Goal: Information Seeking & Learning: Learn about a topic

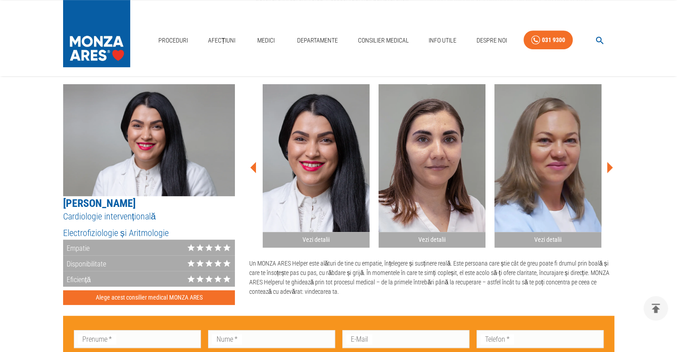
scroll to position [509, 0]
click at [610, 165] on icon at bounding box center [611, 167] width 6 height 11
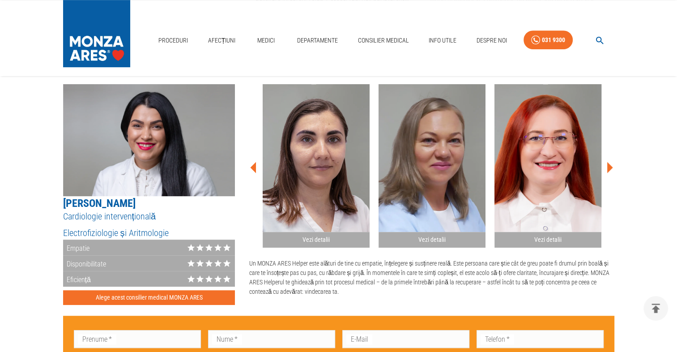
click at [610, 165] on icon at bounding box center [611, 167] width 6 height 11
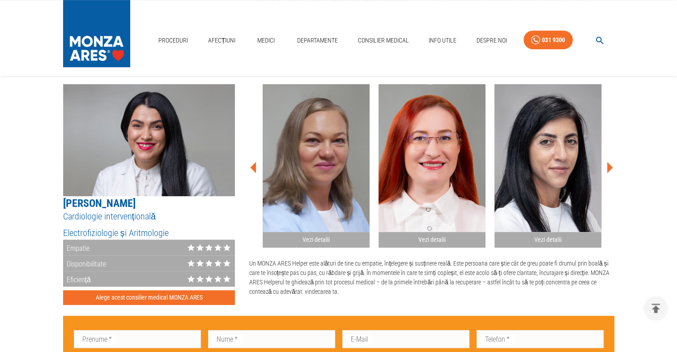
click at [610, 165] on icon at bounding box center [611, 167] width 6 height 11
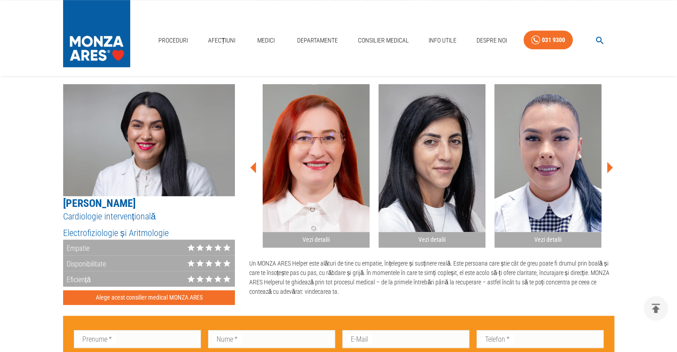
click at [610, 165] on icon at bounding box center [611, 167] width 6 height 11
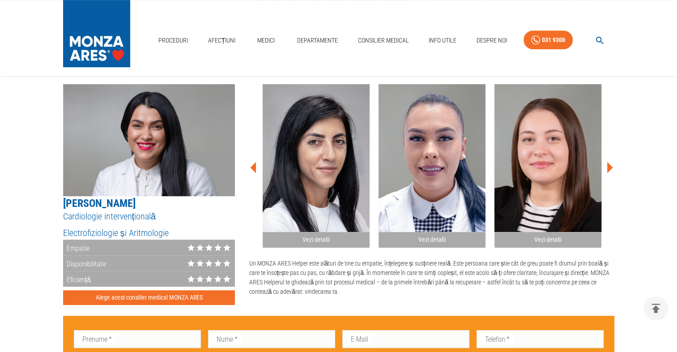
click at [610, 165] on icon at bounding box center [611, 167] width 6 height 11
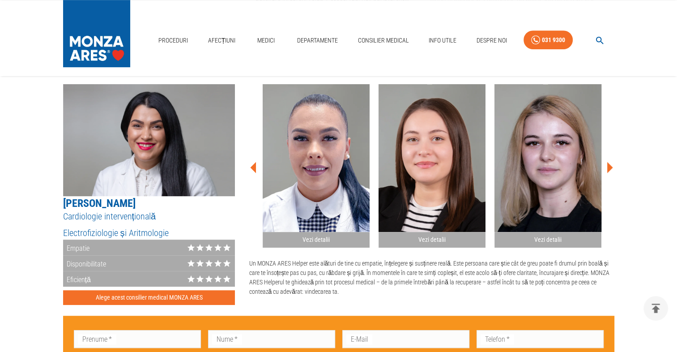
click at [610, 165] on icon at bounding box center [611, 167] width 6 height 11
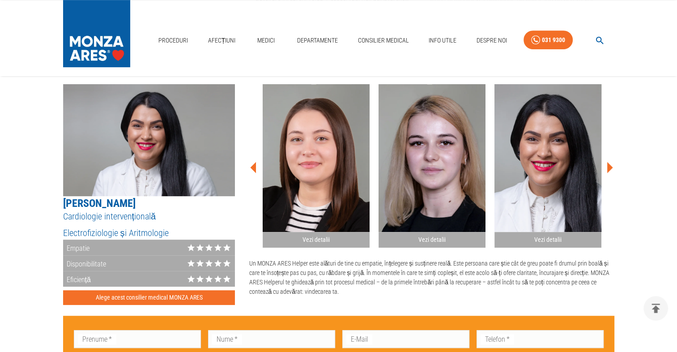
click at [610, 165] on icon at bounding box center [611, 167] width 6 height 11
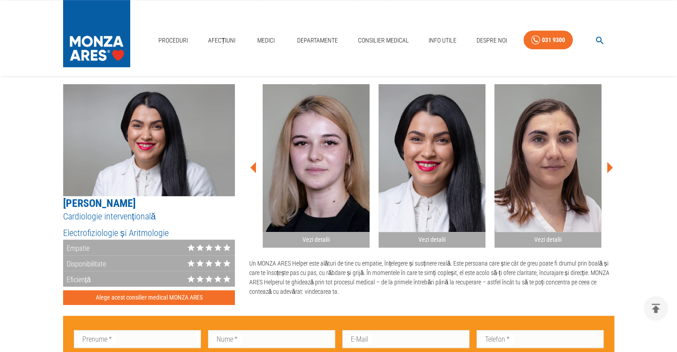
click at [610, 165] on icon at bounding box center [611, 167] width 6 height 11
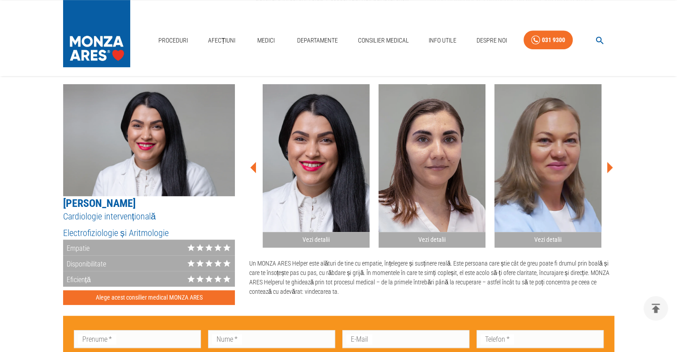
click at [610, 165] on icon at bounding box center [611, 167] width 6 height 11
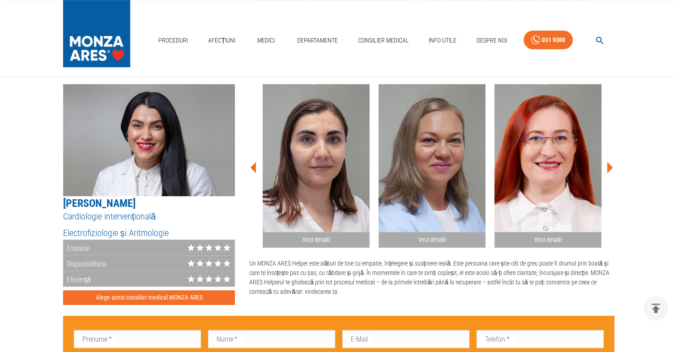
click at [610, 165] on icon at bounding box center [611, 167] width 6 height 11
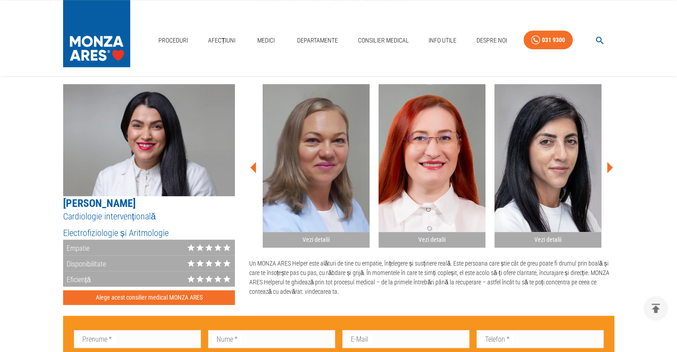
click at [610, 165] on icon at bounding box center [611, 167] width 6 height 11
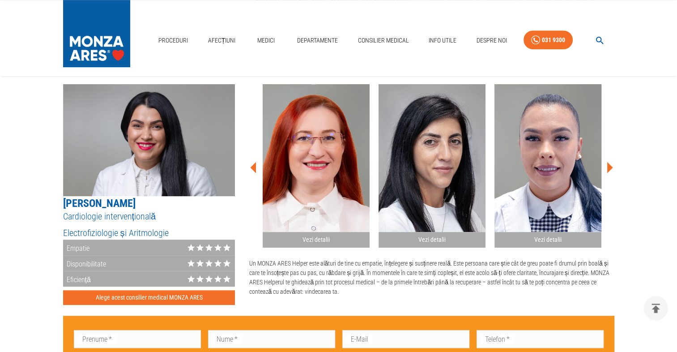
click at [610, 165] on icon at bounding box center [611, 167] width 6 height 11
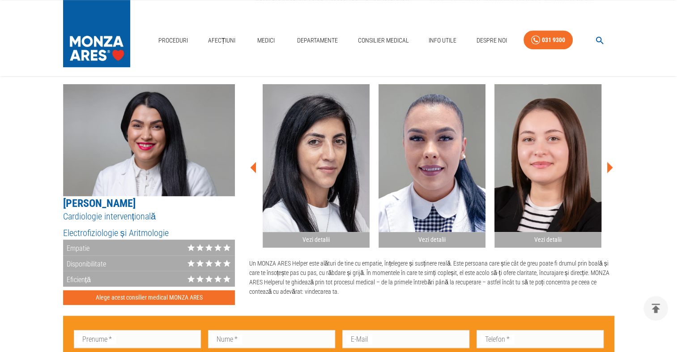
click at [610, 165] on icon at bounding box center [611, 167] width 6 height 11
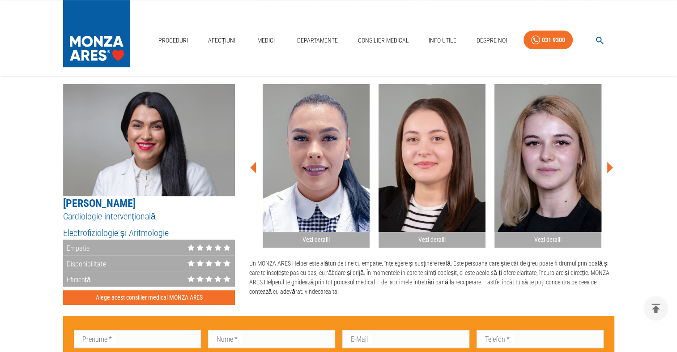
click at [610, 165] on icon at bounding box center [611, 167] width 6 height 11
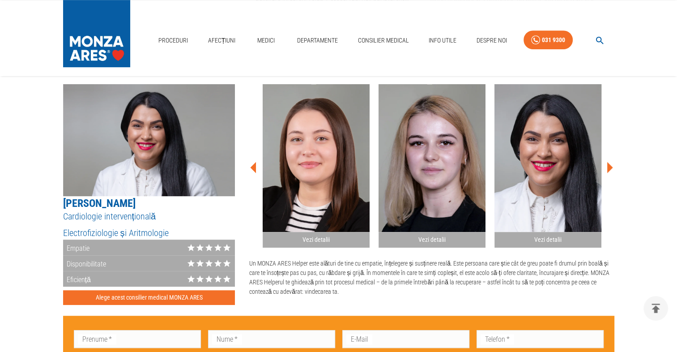
click at [610, 165] on icon at bounding box center [611, 167] width 6 height 11
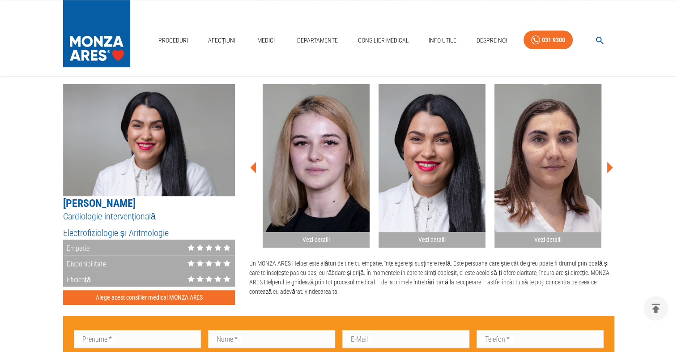
click at [610, 165] on icon at bounding box center [611, 167] width 6 height 11
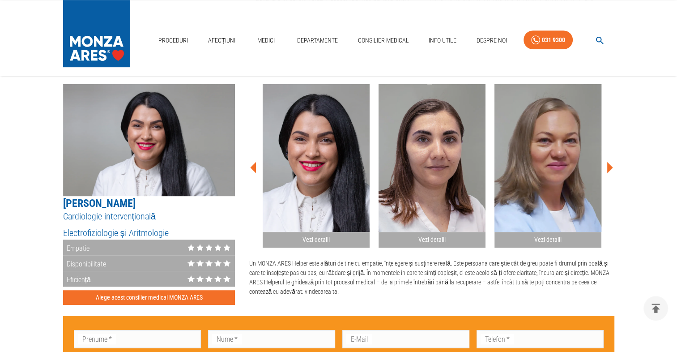
click at [610, 165] on icon at bounding box center [611, 167] width 6 height 11
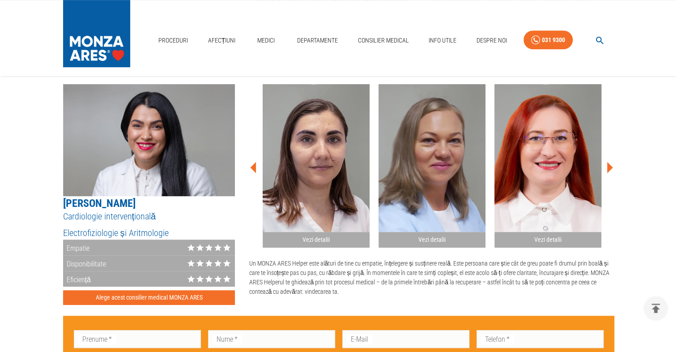
click at [610, 165] on icon at bounding box center [611, 167] width 6 height 11
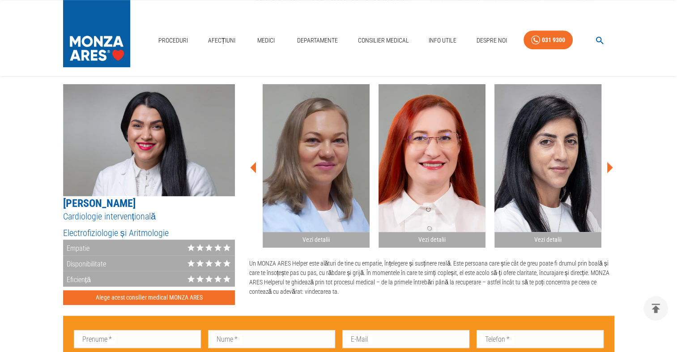
click at [610, 165] on icon at bounding box center [611, 167] width 6 height 11
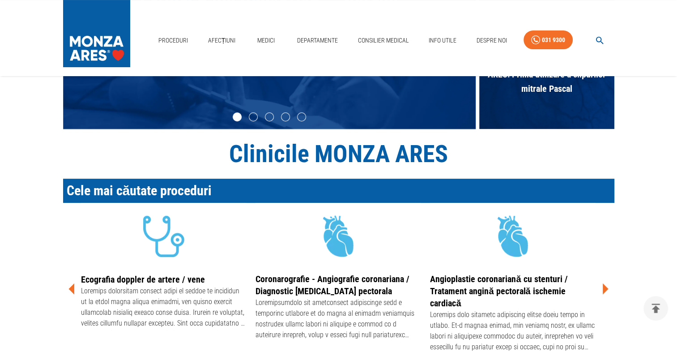
scroll to position [171, 0]
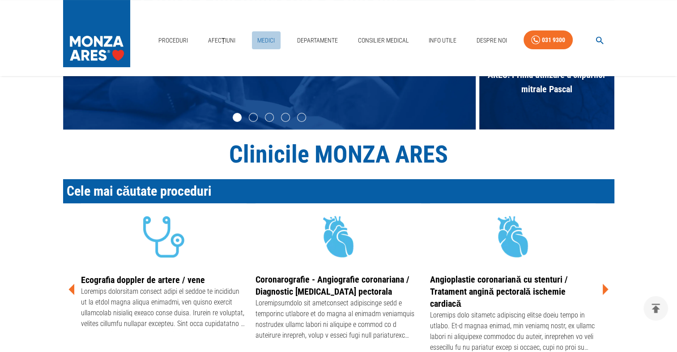
click at [267, 41] on link "Medici" at bounding box center [266, 40] width 29 height 18
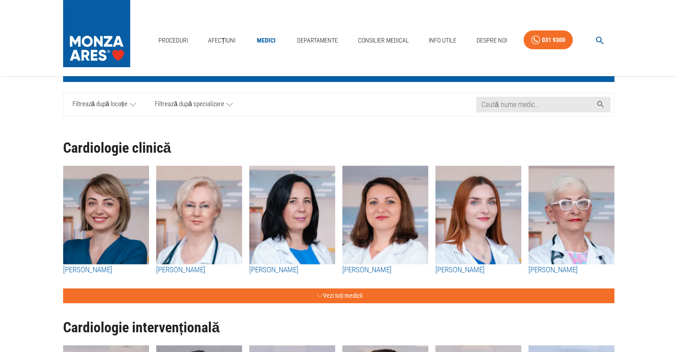
scroll to position [65, 0]
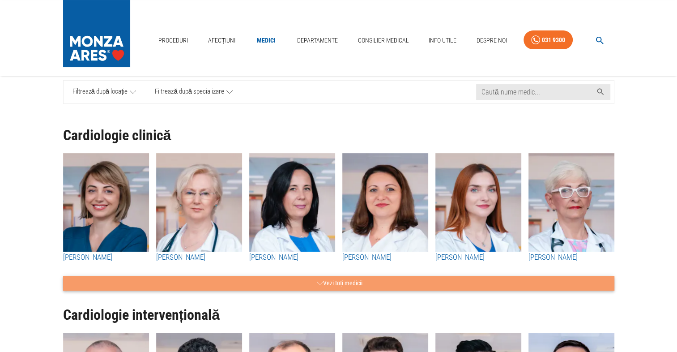
click at [344, 278] on button "Vezi toți medicii" at bounding box center [339, 283] width 552 height 15
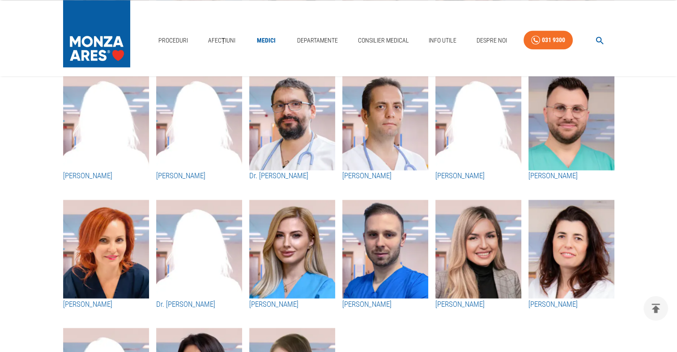
scroll to position [2257, 0]
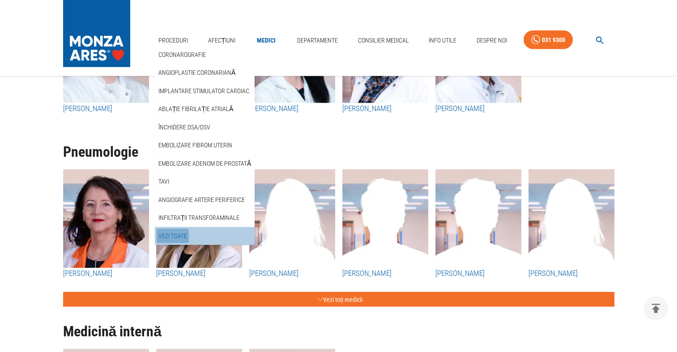
click at [183, 236] on link "Vezi Toate" at bounding box center [173, 236] width 32 height 15
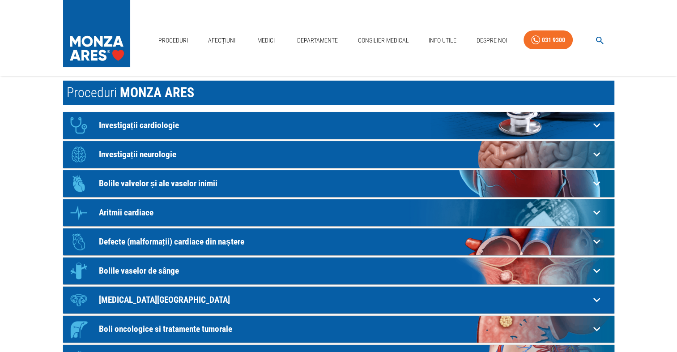
scroll to position [30, 0]
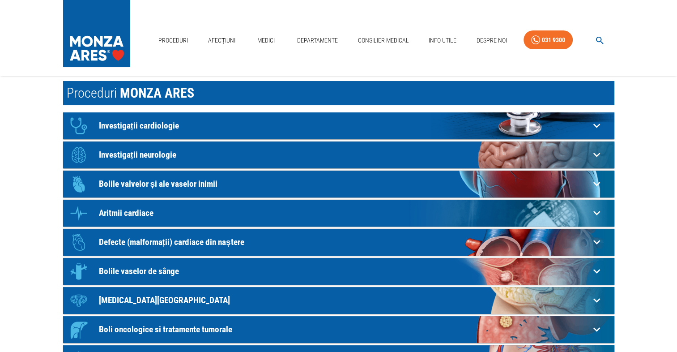
click at [132, 139] on div "Icon Bolile valvelor și ale vaselor inimii" at bounding box center [327, 125] width 525 height 27
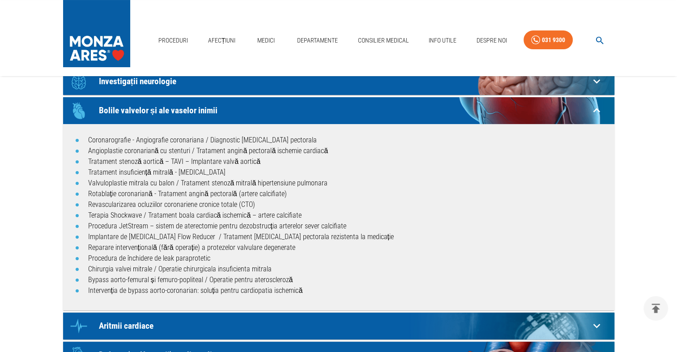
scroll to position [102, 0]
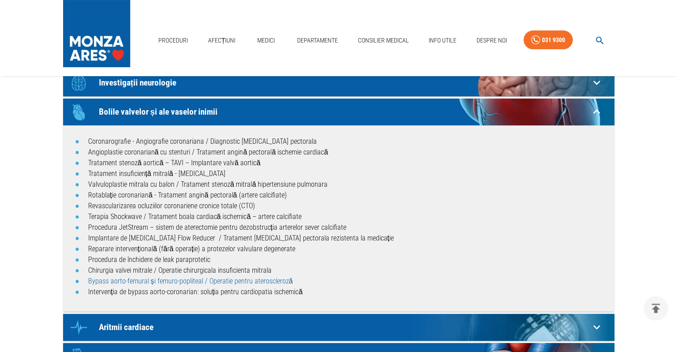
click at [112, 282] on link "Bypass aorto-femural și femuro-popliteal / Operatie pentru ateroscleroză" at bounding box center [190, 281] width 205 height 9
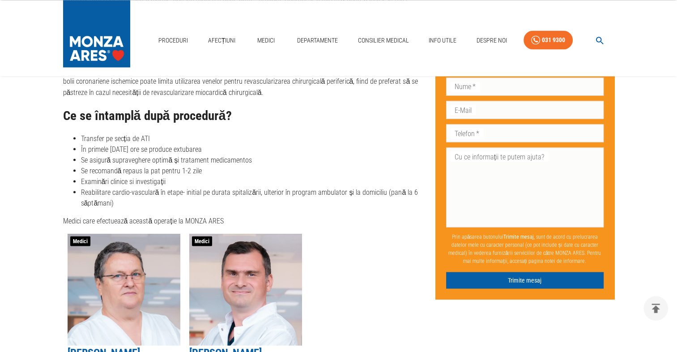
scroll to position [1599, 0]
click at [107, 150] on li "În primele 24 de ore se produce extubarea" at bounding box center [254, 149] width 347 height 11
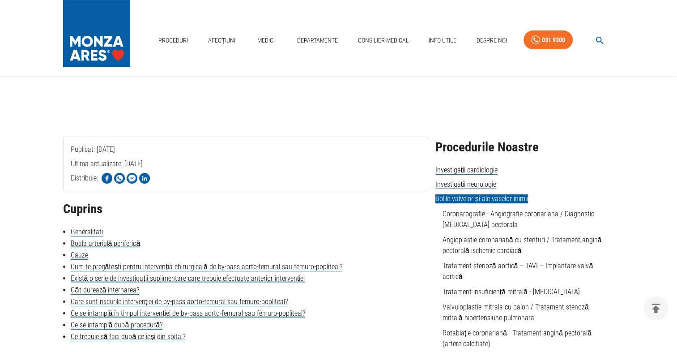
scroll to position [0, 0]
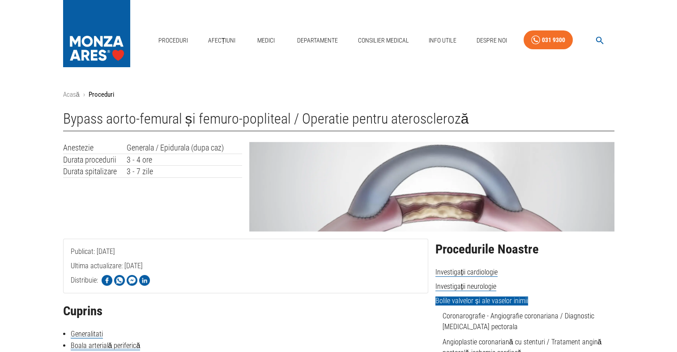
drag, startPoint x: 13, startPoint y: 206, endPoint x: 199, endPoint y: 199, distance: 186.4
click at [199, 199] on div "Anestezie Generala / Epidurala (dupa caz) Durata procedurii 3 - 4 ore Durata sp…" at bounding box center [149, 183] width 186 height 97
drag, startPoint x: 124, startPoint y: 160, endPoint x: 162, endPoint y: 161, distance: 38.5
click at [162, 161] on tr "Durata procedurii 3 - 4 ore" at bounding box center [152, 160] width 179 height 12
drag, startPoint x: 162, startPoint y: 161, endPoint x: 133, endPoint y: 170, distance: 30.9
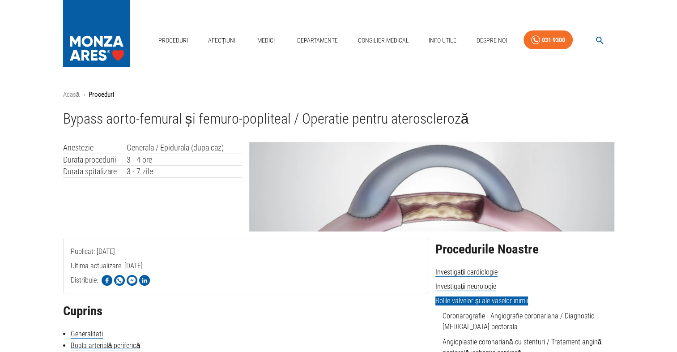
click at [133, 170] on td "3 - 7 zile" at bounding box center [185, 172] width 116 height 12
drag, startPoint x: 133, startPoint y: 170, endPoint x: 141, endPoint y: 172, distance: 8.4
click at [141, 172] on td "3 - 7 zile" at bounding box center [185, 172] width 116 height 12
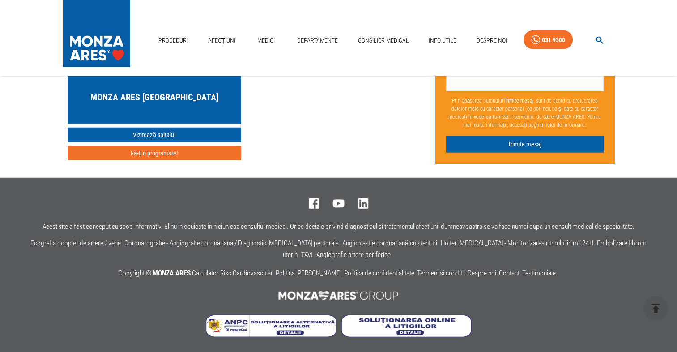
scroll to position [2205, 0]
